Goal: Task Accomplishment & Management: Complete application form

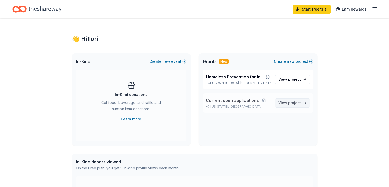
click at [292, 103] on span "project" at bounding box center [294, 102] width 13 height 4
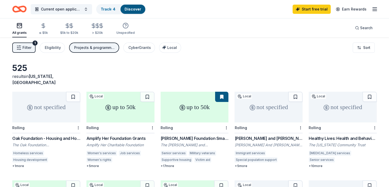
click at [31, 47] on span "Filter" at bounding box center [27, 47] width 9 height 6
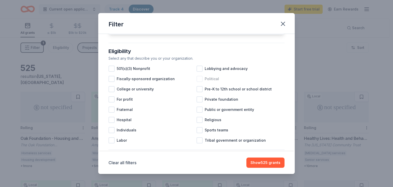
scroll to position [46, 0]
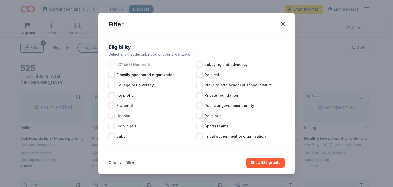
click at [111, 68] on div at bounding box center [111, 64] width 6 height 6
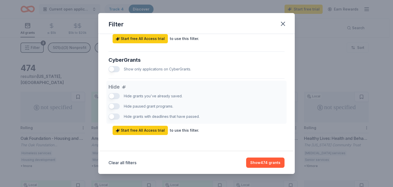
scroll to position [322, 0]
click at [270, 163] on button "Show 474 grants" at bounding box center [265, 162] width 38 height 10
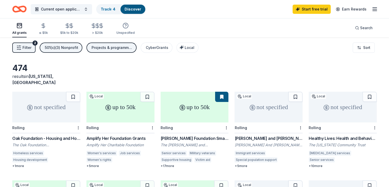
click at [31, 46] on span "Filter" at bounding box center [27, 47] width 9 height 6
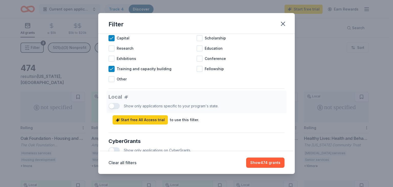
scroll to position [242, 0]
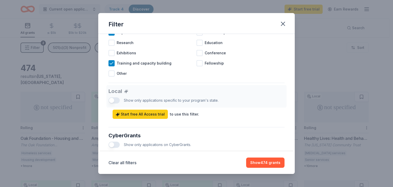
click at [110, 105] on div "Local Show only applications specific to your program's state. Start free All A…" at bounding box center [196, 102] width 176 height 34
click at [110, 104] on div "Local Show only applications specific to your program's state. Start free All A…" at bounding box center [196, 102] width 176 height 34
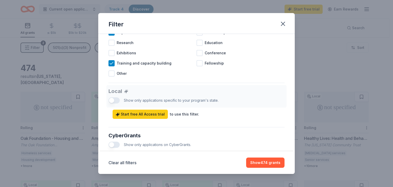
click at [110, 104] on div "Local Show only applications specific to your program's state. Start free All A…" at bounding box center [196, 102] width 176 height 34
click at [111, 103] on div "Local Show only applications specific to your program's state. Start free All A…" at bounding box center [196, 102] width 176 height 34
click at [110, 102] on div "Local Show only applications specific to your program's state. Start free All A…" at bounding box center [196, 102] width 176 height 34
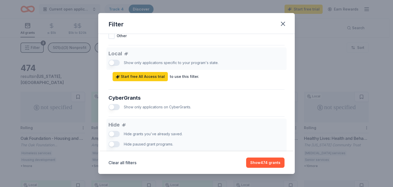
scroll to position [283, 0]
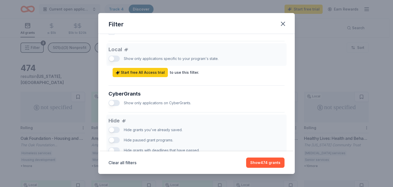
click at [113, 106] on button "button" at bounding box center [113, 103] width 11 height 6
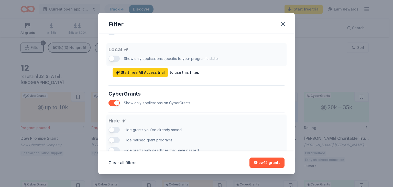
click at [113, 106] on button "button" at bounding box center [113, 103] width 11 height 6
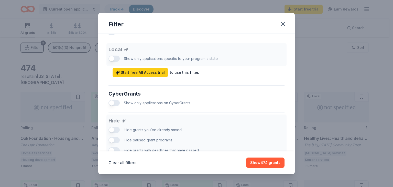
click at [113, 106] on button "button" at bounding box center [113, 103] width 11 height 6
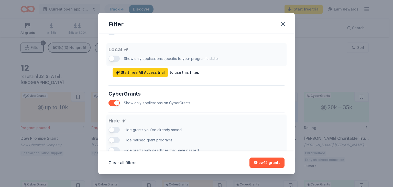
click at [113, 106] on button "button" at bounding box center [113, 103] width 11 height 6
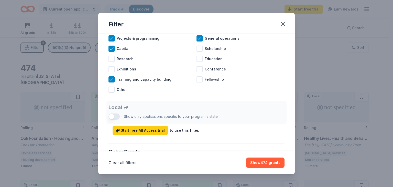
scroll to position [227, 0]
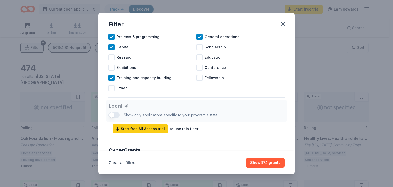
click at [111, 119] on div "Local Show only applications specific to your program's state. Start free All A…" at bounding box center [196, 116] width 176 height 34
drag, startPoint x: 111, startPoint y: 119, endPoint x: 118, endPoint y: 115, distance: 8.7
click at [111, 119] on div "Local Show only applications specific to your program's state. Start free All A…" at bounding box center [196, 116] width 176 height 34
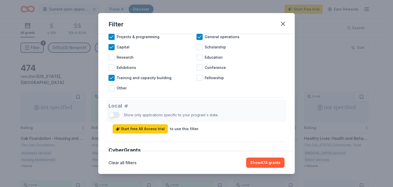
click at [119, 114] on div "Local Show only applications specific to your program's state. Start free All A…" at bounding box center [196, 116] width 176 height 34
drag, startPoint x: 119, startPoint y: 114, endPoint x: 162, endPoint y: 119, distance: 43.0
click at [120, 114] on div "Local Show only applications specific to your program's state. Start free All A…" at bounding box center [196, 116] width 176 height 34
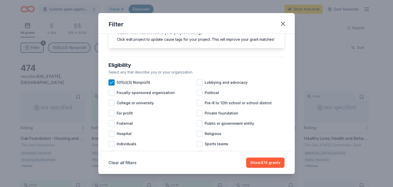
scroll to position [0, 0]
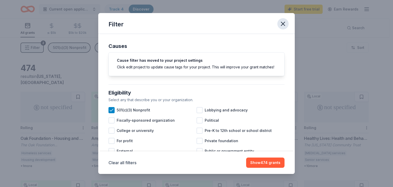
click at [286, 25] on icon "button" at bounding box center [282, 23] width 7 height 7
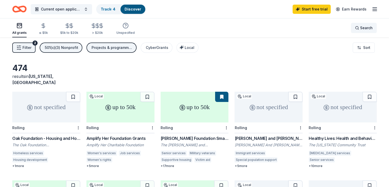
click at [355, 28] on div "Search" at bounding box center [364, 28] width 18 height 6
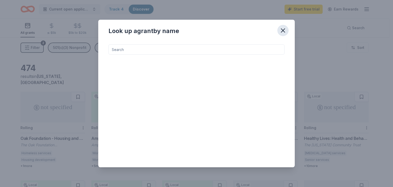
click at [282, 32] on icon "button" at bounding box center [282, 30] width 7 height 7
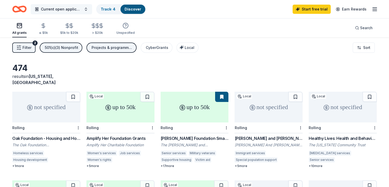
click at [92, 10] on button "Current open applications" at bounding box center [61, 9] width 61 height 10
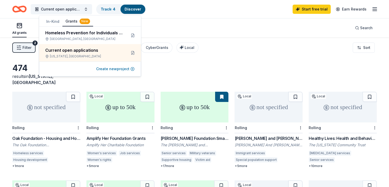
click at [106, 69] on button "Create new project" at bounding box center [115, 69] width 38 height 6
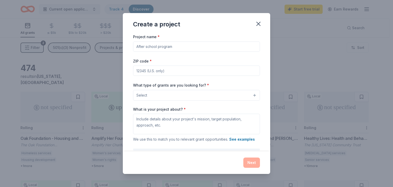
click at [180, 48] on input "Project name *" at bounding box center [196, 46] width 127 height 10
click at [164, 70] on input "ZIP code *" at bounding box center [196, 70] width 127 height 10
type input "60005"
click at [250, 95] on button "Select" at bounding box center [196, 95] width 127 height 11
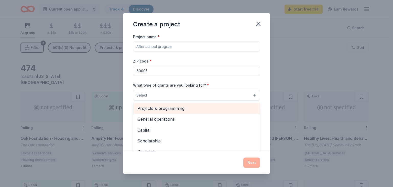
drag, startPoint x: 194, startPoint y: 109, endPoint x: 200, endPoint y: 109, distance: 6.7
click at [195, 109] on span "Projects & programming" at bounding box center [196, 108] width 118 height 7
click at [160, 107] on span "General operations" at bounding box center [196, 108] width 118 height 7
click at [157, 108] on span "Capital" at bounding box center [196, 108] width 118 height 7
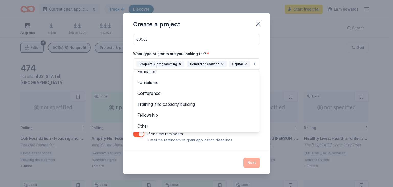
scroll to position [28, 0]
click at [258, 144] on div "Project name * ZIP code * 60005 What type of grants are you looking for? * Proj…" at bounding box center [196, 92] width 147 height 118
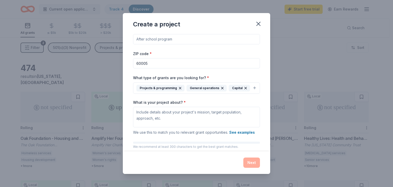
scroll to position [40, 0]
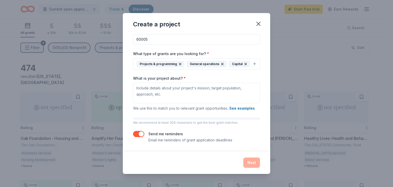
click at [255, 163] on div "Next" at bounding box center [196, 162] width 127 height 10
drag, startPoint x: 270, startPoint y: 137, endPoint x: 271, endPoint y: 148, distance: 11.0
click at [271, 148] on div "Create a project Project name * ZIP code * 60005 What type of grants are you lo…" at bounding box center [196, 93] width 393 height 187
click at [255, 145] on div "Project name * ZIP code * 60005 What type of grants are you looking for? * Proj…" at bounding box center [196, 92] width 147 height 118
drag, startPoint x: 252, startPoint y: 162, endPoint x: 253, endPoint y: 154, distance: 8.3
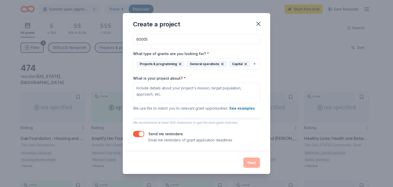
click at [253, 161] on div "Next" at bounding box center [196, 162] width 127 height 10
click at [264, 23] on div "Create a project" at bounding box center [196, 23] width 147 height 20
drag, startPoint x: 257, startPoint y: 23, endPoint x: 242, endPoint y: 33, distance: 18.0
click at [257, 23] on icon "button" at bounding box center [258, 23] width 7 height 7
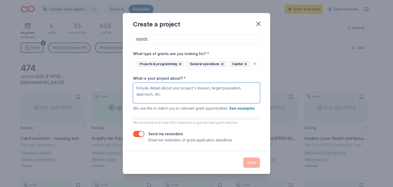
click at [167, 91] on textarea "What is your project about? *" at bounding box center [196, 93] width 127 height 20
click at [211, 90] on textarea "Support individuals with disabilities" at bounding box center [196, 93] width 127 height 20
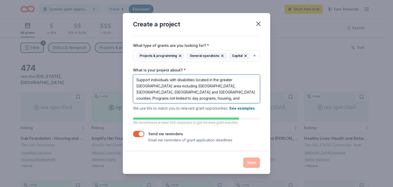
click at [242, 103] on textarea "Support individuals with disabilities located in the greater [GEOGRAPHIC_DATA] …" at bounding box center [196, 88] width 127 height 29
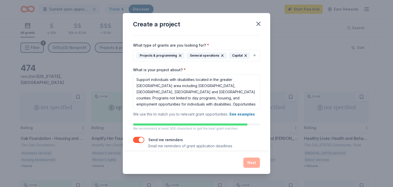
scroll to position [54, 0]
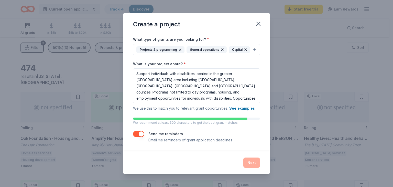
click at [251, 164] on div "Next" at bounding box center [196, 162] width 127 height 10
drag, startPoint x: 251, startPoint y: 164, endPoint x: 245, endPoint y: 160, distance: 6.2
click at [251, 164] on div "Next" at bounding box center [196, 162] width 127 height 10
click at [176, 98] on textarea "Support individuals with disabilities located in the greater [GEOGRAPHIC_DATA] …" at bounding box center [196, 85] width 127 height 35
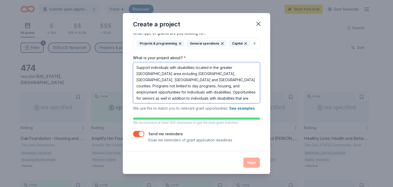
click at [198, 103] on textarea "Support individuals with disabilities located in the greater [GEOGRAPHIC_DATA] …" at bounding box center [196, 82] width 127 height 41
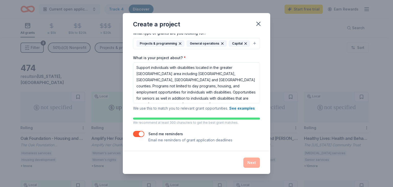
click at [252, 161] on div "Next" at bounding box center [196, 162] width 127 height 10
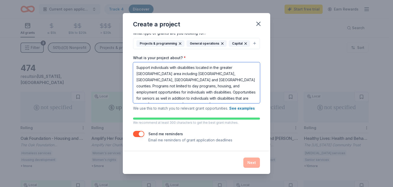
click at [204, 98] on textarea "Support individuals with disabilities located in the greater [GEOGRAPHIC_DATA] …" at bounding box center [196, 82] width 127 height 41
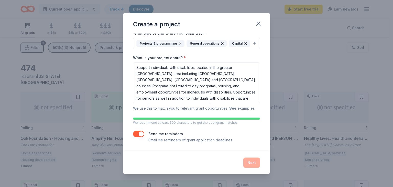
click at [236, 108] on button "See examples" at bounding box center [242, 108] width 26 height 6
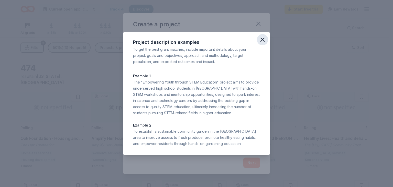
click at [262, 41] on icon "button" at bounding box center [262, 39] width 7 height 7
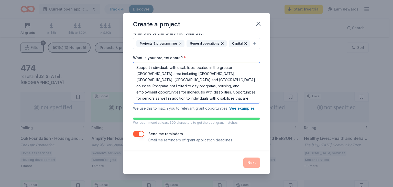
click at [201, 80] on textarea "Support individuals with disabilities located in the greater [GEOGRAPHIC_DATA] …" at bounding box center [196, 82] width 127 height 41
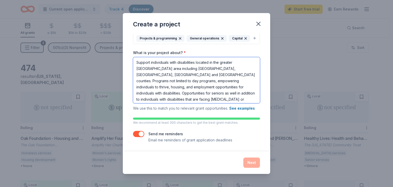
type textarea "Support individuals with disabilities located in the greater [GEOGRAPHIC_DATA] …"
click at [250, 163] on div "Next" at bounding box center [196, 162] width 127 height 10
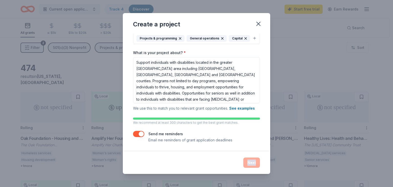
click at [141, 134] on button "button" at bounding box center [138, 134] width 11 height 6
click at [137, 134] on button "button" at bounding box center [138, 134] width 11 height 6
click at [237, 109] on button "See examples" at bounding box center [242, 108] width 26 height 6
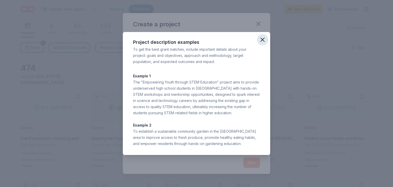
click at [262, 41] on icon "button" at bounding box center [262, 39] width 7 height 7
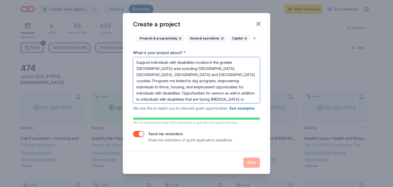
click at [221, 99] on textarea "Support individuals with disabilities located in the greater [GEOGRAPHIC_DATA] …" at bounding box center [196, 80] width 127 height 46
drag, startPoint x: 136, startPoint y: 63, endPoint x: 210, endPoint y: 95, distance: 80.6
click at [219, 103] on textarea "Support individuals with disabilities located in the greater [GEOGRAPHIC_DATA] …" at bounding box center [196, 80] width 127 height 46
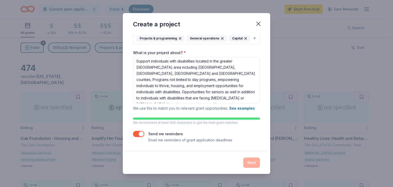
click at [337, 62] on div "Create a project Project name * ZIP code * 60005 What type of grants are you lo…" at bounding box center [196, 93] width 393 height 187
click at [207, 41] on div "Projects & programming General operations Capital" at bounding box center [193, 38] width 114 height 7
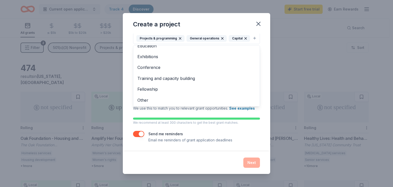
scroll to position [0, 0]
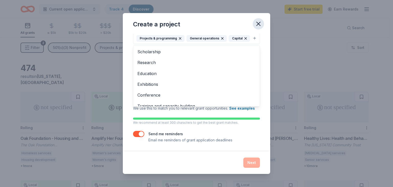
click at [257, 23] on div "Create a project Project name * ZIP code * 60005 What type of grants are you lo…" at bounding box center [196, 93] width 147 height 161
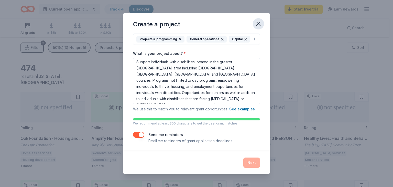
click at [257, 24] on icon "button" at bounding box center [258, 23] width 7 height 7
drag, startPoint x: 257, startPoint y: 23, endPoint x: 215, endPoint y: 32, distance: 42.7
click at [256, 24] on icon "button" at bounding box center [258, 23] width 7 height 7
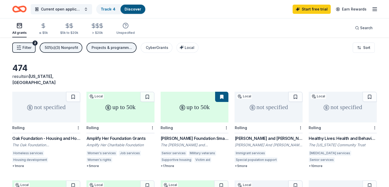
click at [47, 77] on span "[US_STATE], [GEOGRAPHIC_DATA]" at bounding box center [33, 79] width 43 height 11
click at [38, 43] on div "2" at bounding box center [34, 42] width 5 height 5
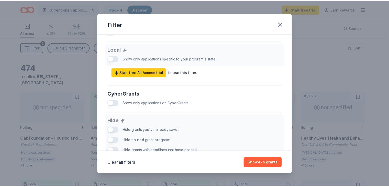
scroll to position [282, 0]
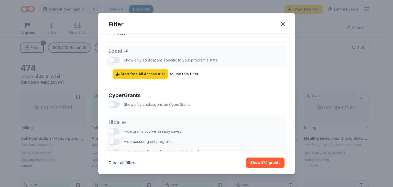
click at [115, 64] on div "Local Show only applications specific to your program's state. Start free All A…" at bounding box center [196, 62] width 176 height 34
click at [141, 77] on span "Start free All Access trial" at bounding box center [140, 74] width 49 height 6
